Goal: Information Seeking & Learning: Compare options

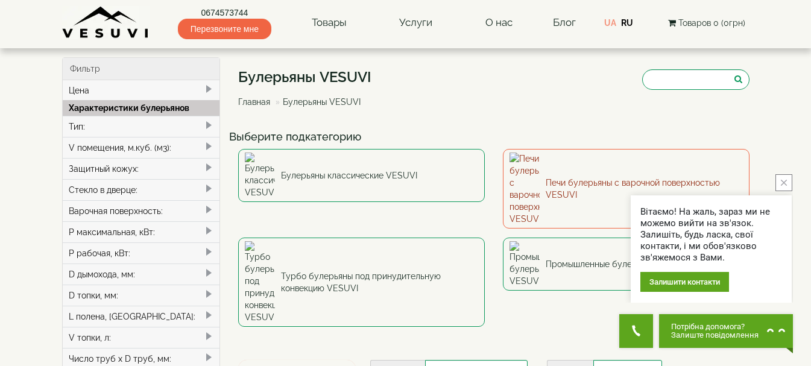
click at [578, 162] on link "Печи булерьяны с варочной поверхностью VESUVI" at bounding box center [626, 189] width 247 height 80
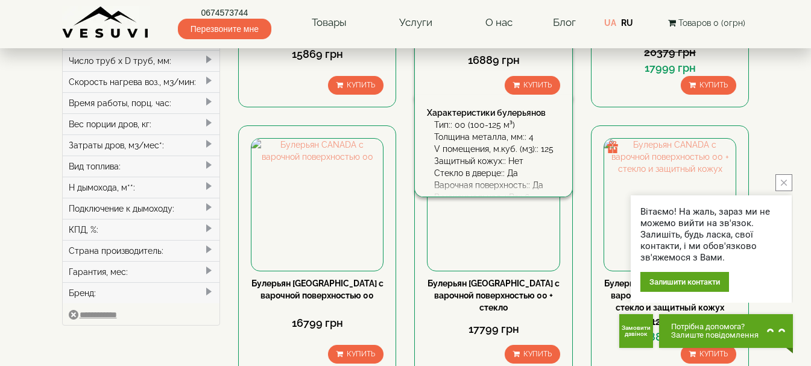
scroll to position [301, 0]
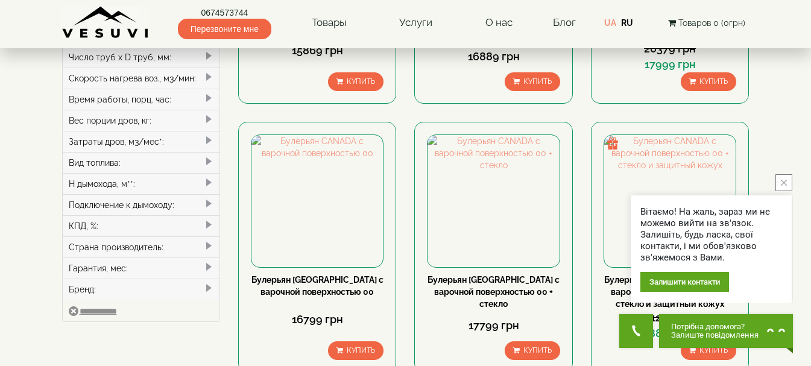
click at [782, 178] on button "close button" at bounding box center [783, 182] width 17 height 17
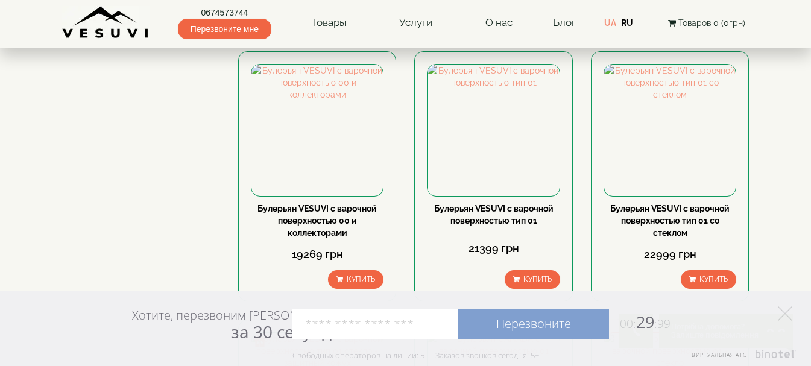
scroll to position [633, 0]
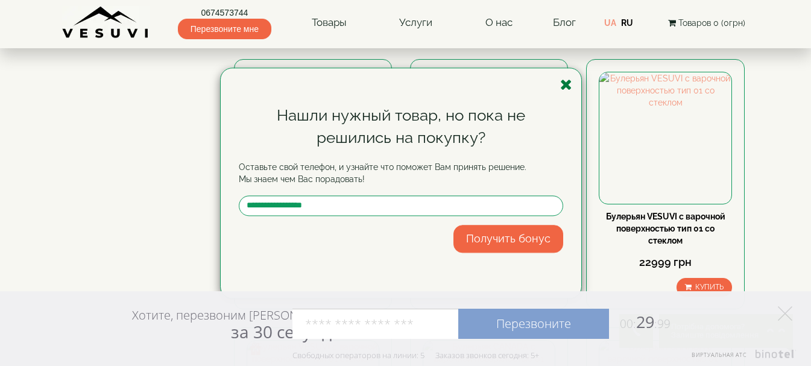
click at [565, 83] on icon "button" at bounding box center [566, 84] width 12 height 15
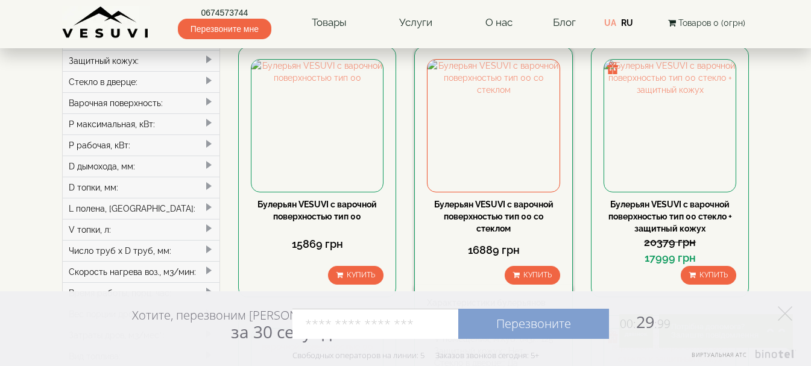
scroll to position [90, 0]
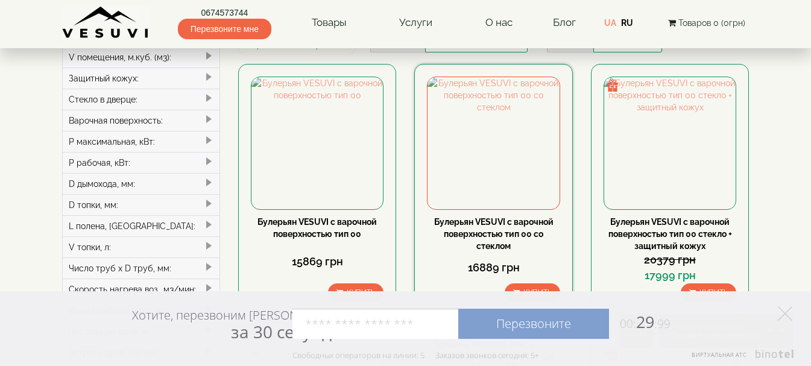
click at [486, 227] on div "Булерьян VESUVI с варочной поверхностью тип 00 со стеклом" at bounding box center [493, 234] width 133 height 36
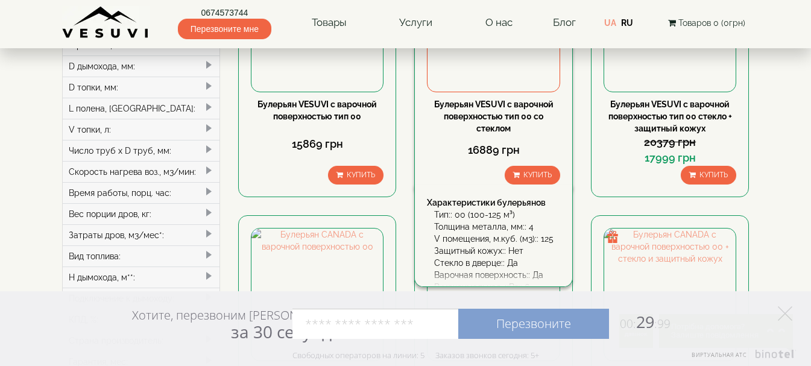
scroll to position [211, 0]
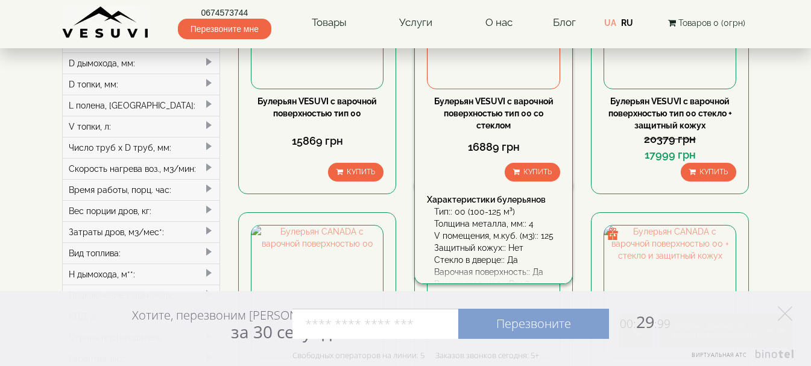
click at [482, 103] on link "Булерьян VESUVI с варочной поверхностью тип 00 со стеклом" at bounding box center [493, 113] width 119 height 34
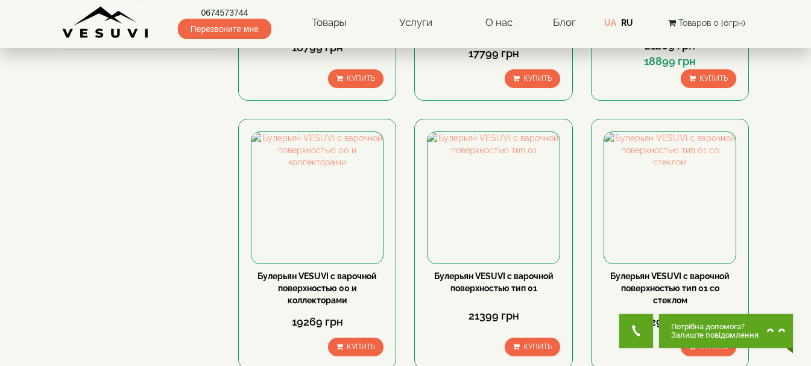
scroll to position [573, 0]
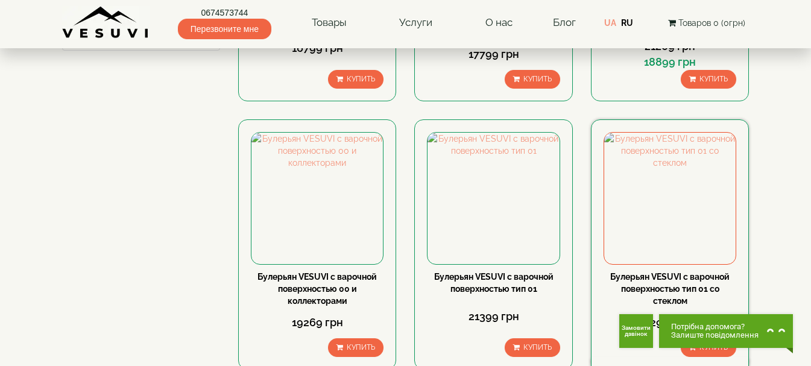
click at [659, 284] on link "Булерьян VESUVI с варочной поверхностью тип 01 со стеклом" at bounding box center [669, 289] width 119 height 34
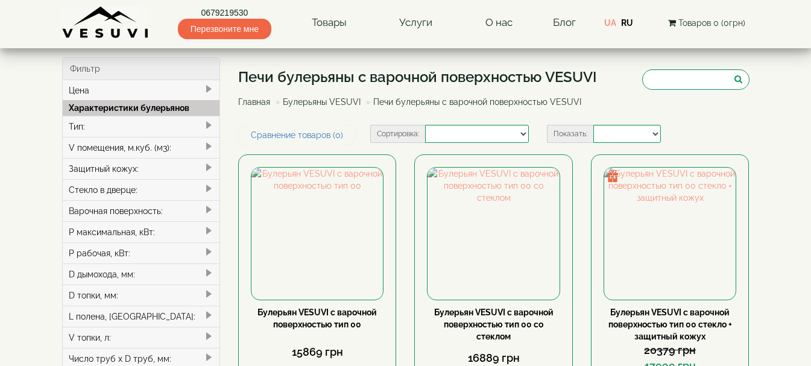
select select
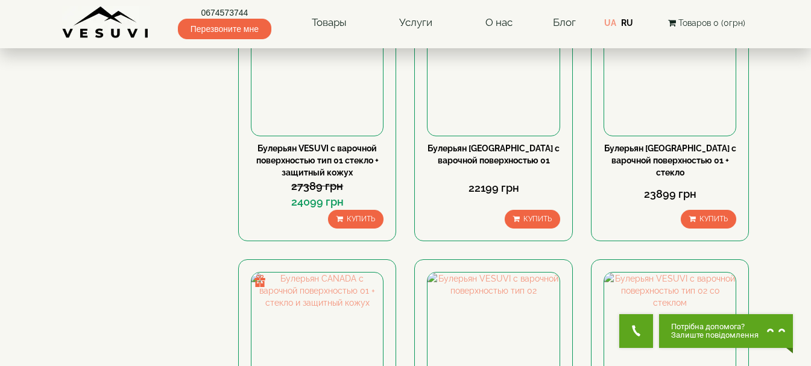
scroll to position [934, 0]
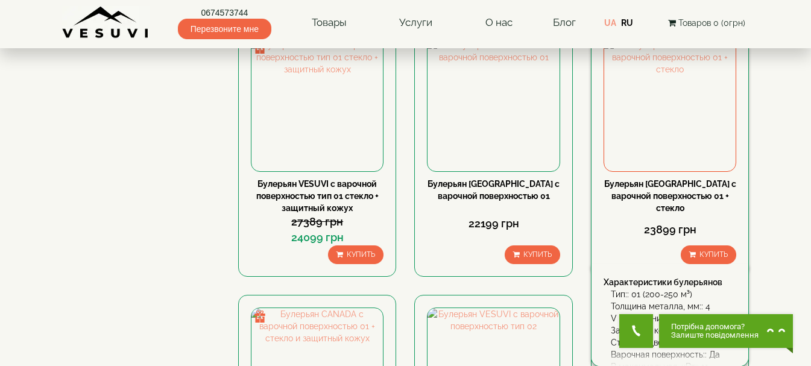
click at [648, 183] on link "Булерьян CANADA с варочной поверхностью 01 + стекло" at bounding box center [670, 196] width 132 height 34
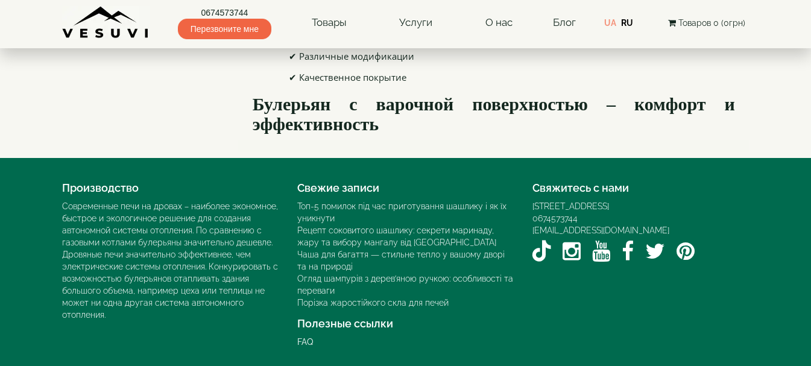
scroll to position [934, 0]
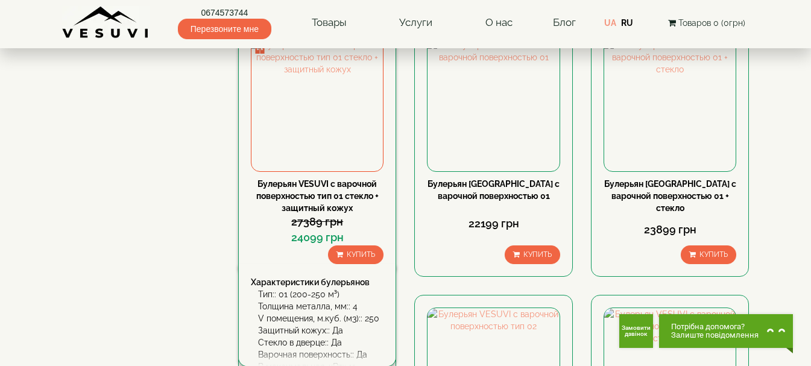
click at [315, 186] on link "Булерьян VESUVI с варочной поверхностью тип 01 стекло + защитный кожух" at bounding box center [317, 196] width 122 height 34
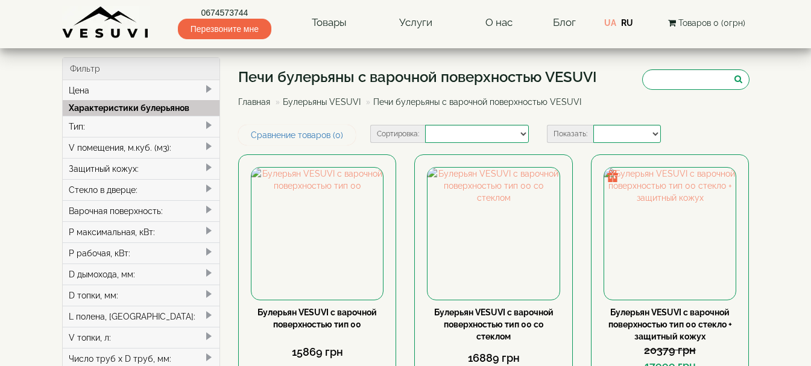
select select
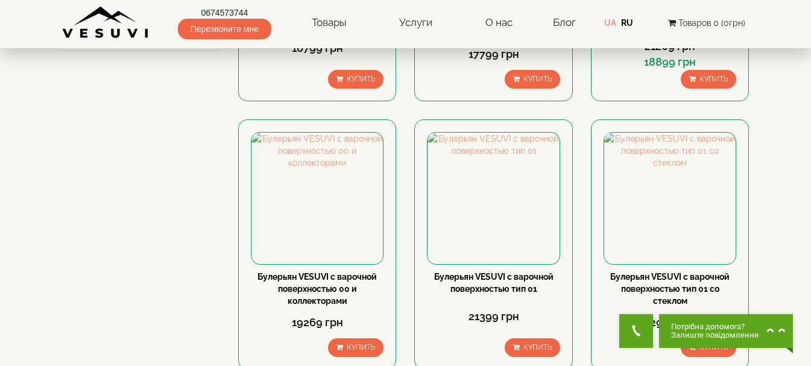
scroll to position [693, 0]
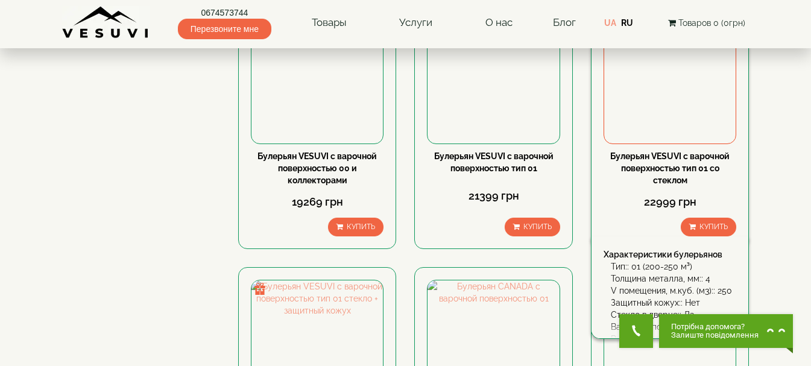
click at [657, 162] on div "Булерьян VESUVI с варочной поверхностью тип 01 со стеклом" at bounding box center [669, 168] width 133 height 36
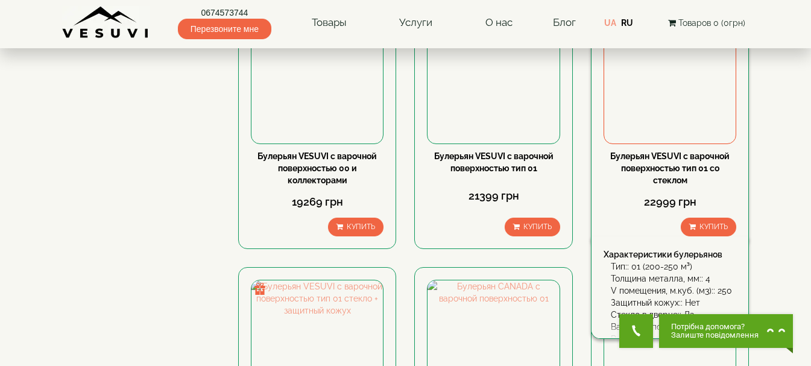
click at [671, 178] on link "Булерьян VESUVI с варочной поверхностью тип 01 со стеклом" at bounding box center [669, 168] width 119 height 34
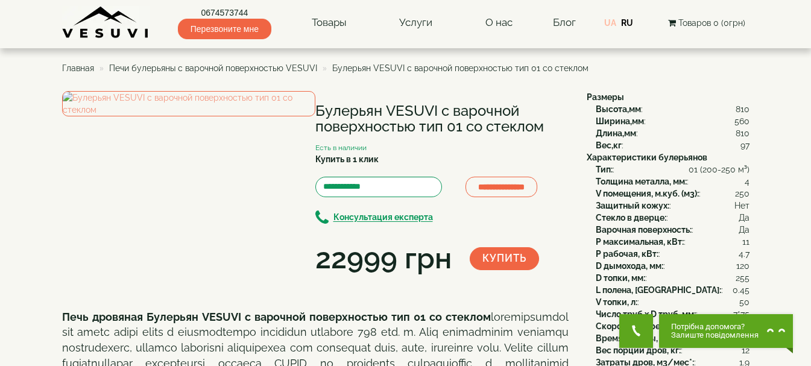
click at [611, 23] on link "UA" at bounding box center [610, 23] width 12 height 10
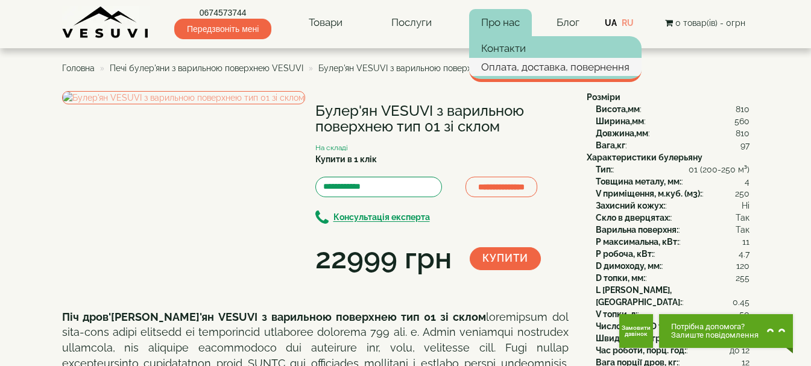
click at [504, 69] on link "Оплата, доставка, повернення" at bounding box center [555, 67] width 172 height 18
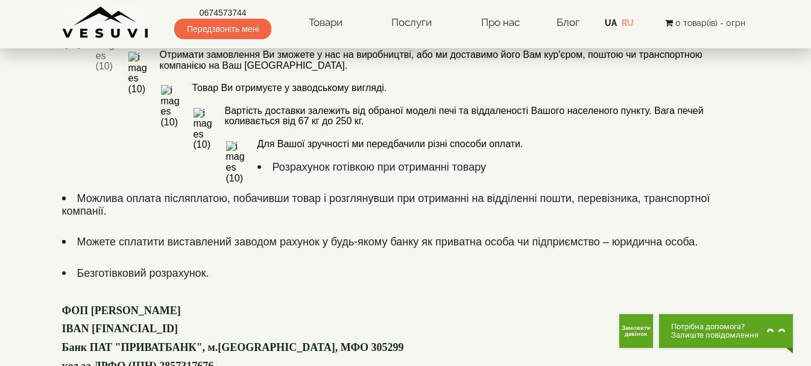
scroll to position [839, 0]
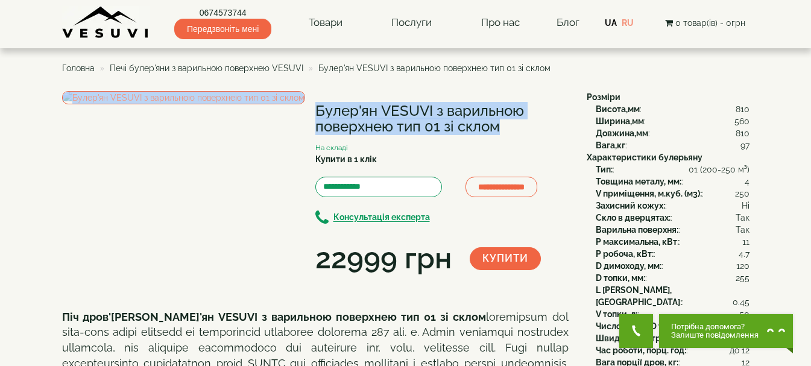
drag, startPoint x: 314, startPoint y: 106, endPoint x: 441, endPoint y: 127, distance: 128.2
click at [441, 127] on div "**********" at bounding box center [319, 185] width 515 height 188
copy div "Булер'ян VESUVI з варильною поверхнею тип 01"
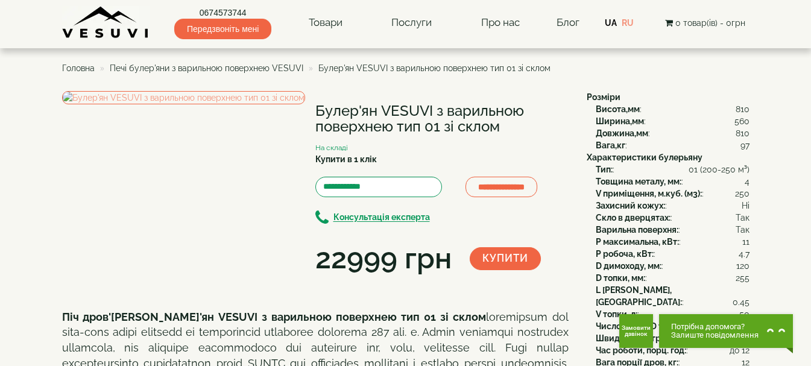
click at [352, 77] on ul "Головна Печі булер'яни з варильною поверхнею VESUVI Булер'ян VESUVI з варильною…" at bounding box center [405, 68] width 687 height 22
